Goal: Obtain resource: Download file/media

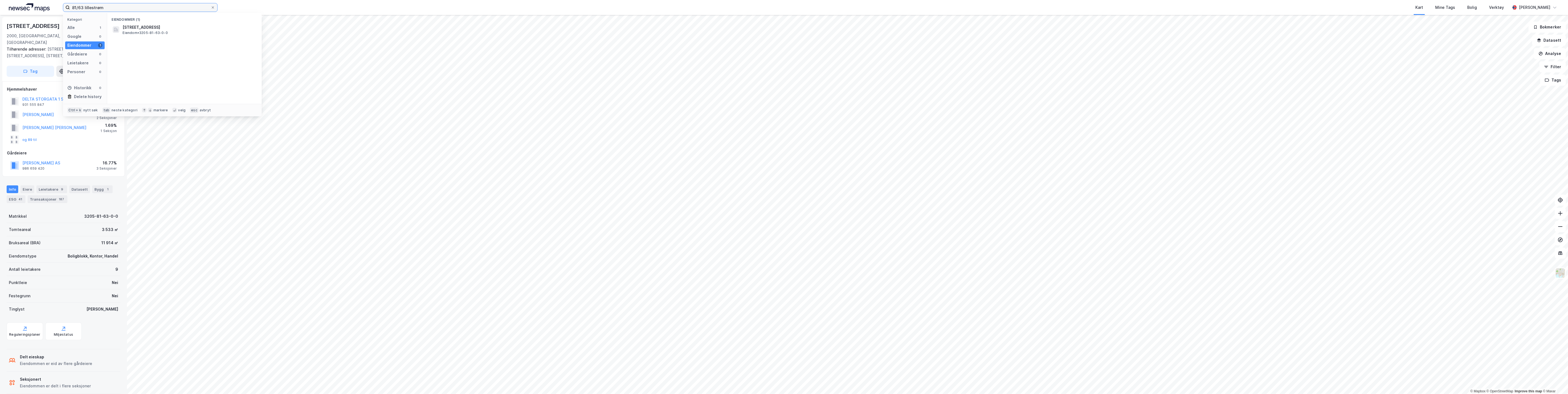
drag, startPoint x: 113, startPoint y: 7, endPoint x: 56, endPoint y: 6, distance: 57.0
click at [56, 6] on div "81/63 lillestrøm Kategori Alle 1 Google 0 Eiendommer 1 Gårdeiere 0 Leietakere 0…" at bounding box center [784, 7] width 1568 height 15
type input "3/1 bærum"
click at [142, 30] on span "Eiendom • 3201-3-1-0-0" at bounding box center [142, 32] width 40 height 4
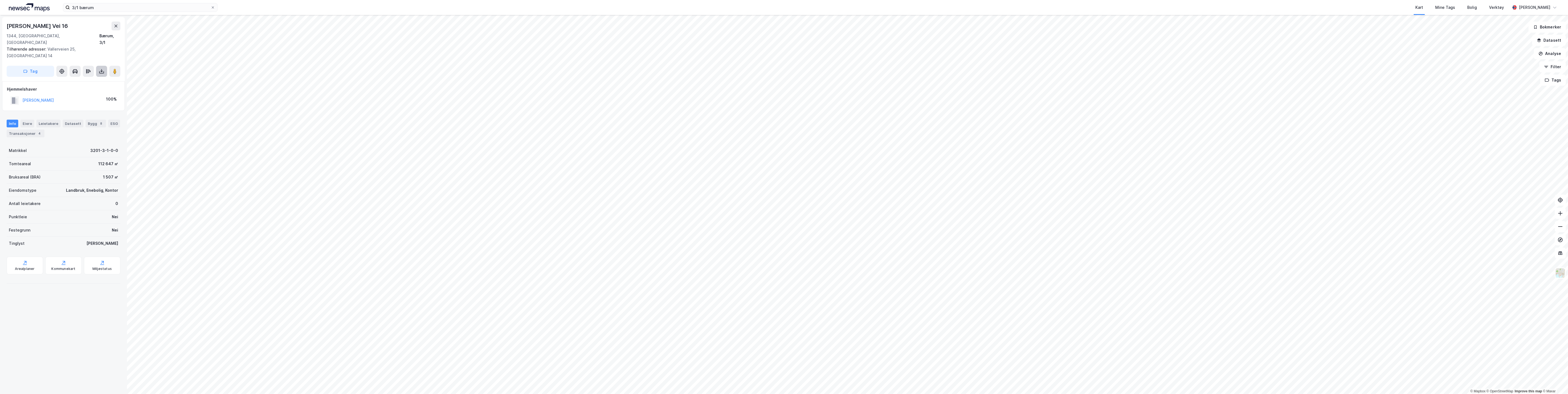
click at [103, 68] on icon at bounding box center [101, 71] width 5 height 5
click at [81, 80] on div "Last ned grunnbok" at bounding box center [74, 82] width 32 height 4
